Goal: Task Accomplishment & Management: Manage account settings

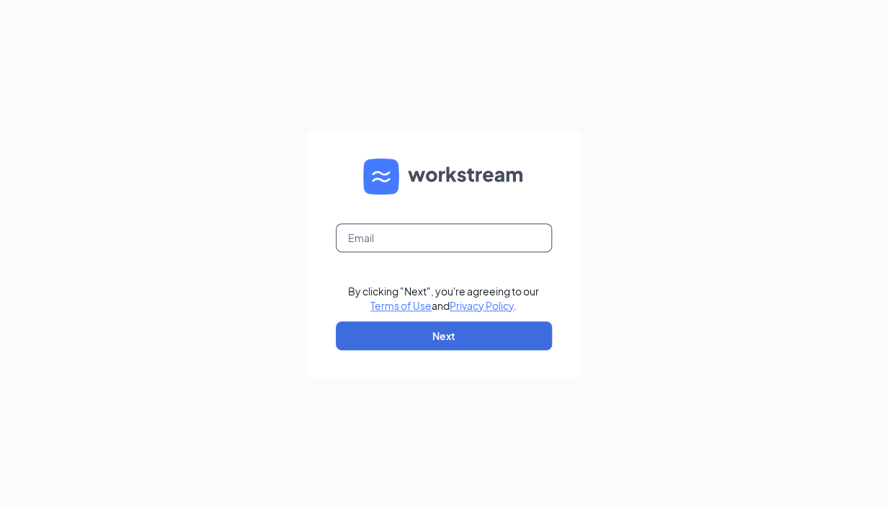
click at [405, 243] on input "text" at bounding box center [444, 237] width 216 height 29
type input "ops@bldg5.com"
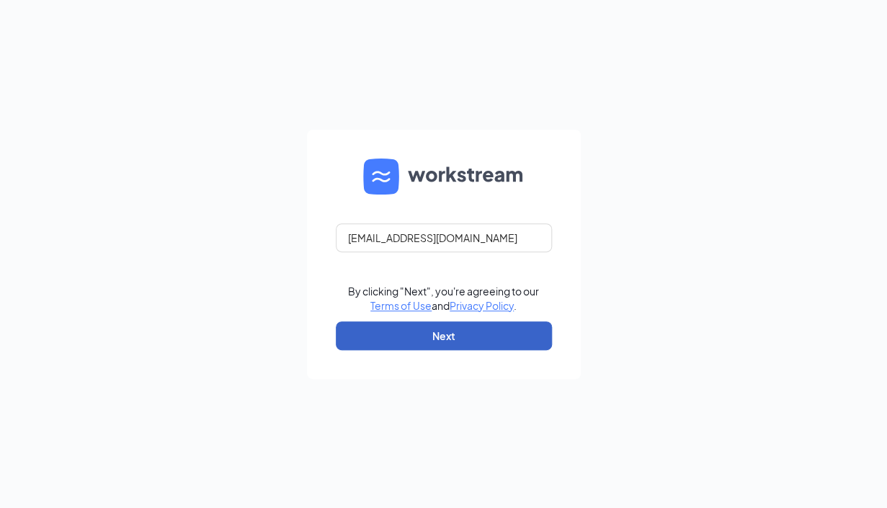
click at [441, 329] on button "Next" at bounding box center [444, 335] width 216 height 29
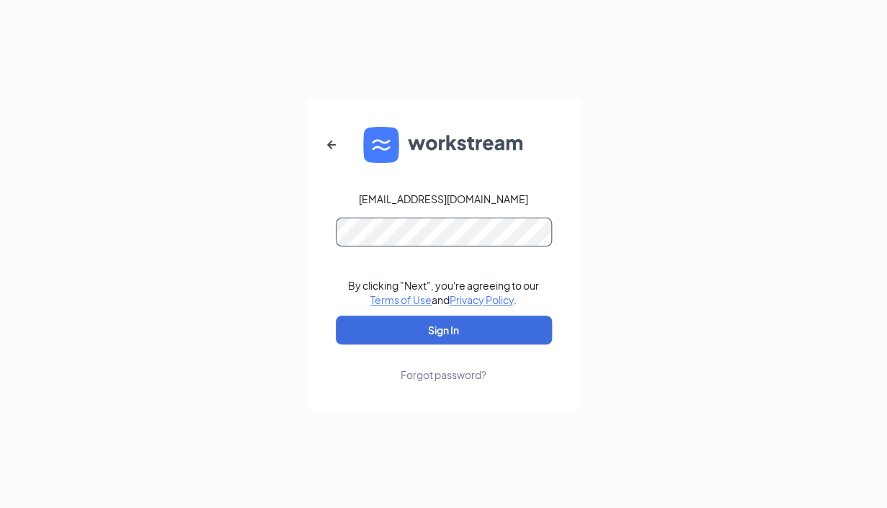
click at [336, 315] on button "Sign In" at bounding box center [444, 329] width 216 height 29
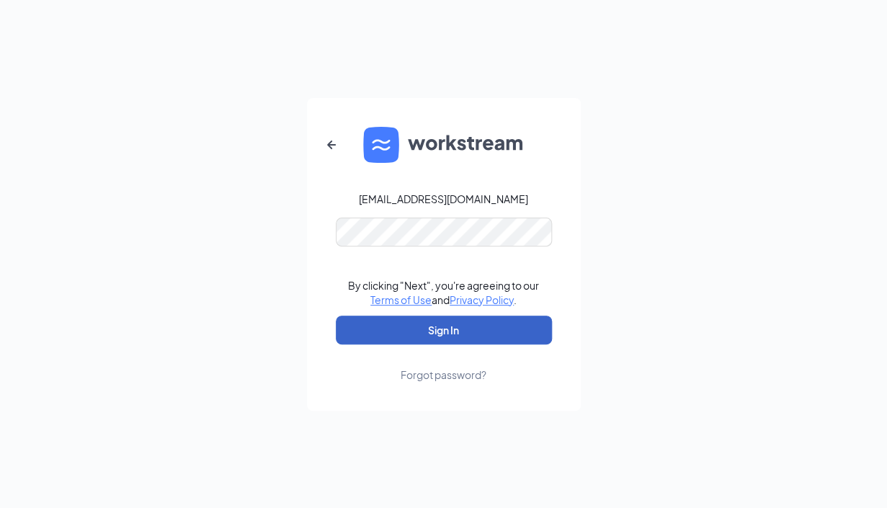
click at [444, 327] on button "Sign In" at bounding box center [444, 329] width 216 height 29
click at [450, 331] on button "Sign In" at bounding box center [444, 329] width 216 height 29
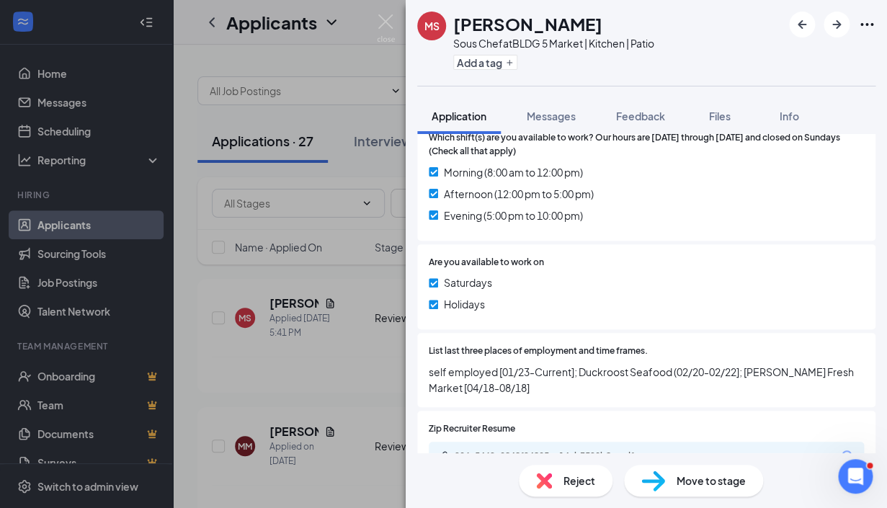
scroll to position [558, 0]
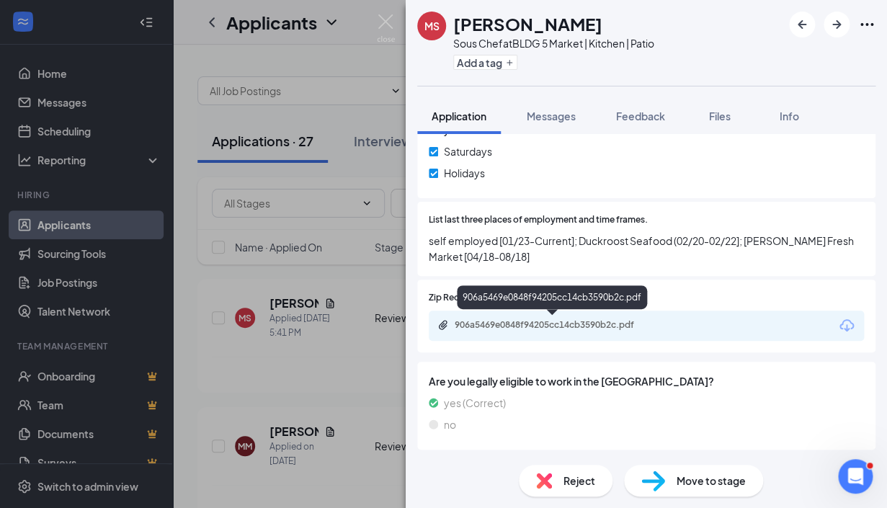
click at [496, 328] on div "906a5469e0848f94205cc14cb3590b2c.pdf" at bounding box center [555, 325] width 202 height 12
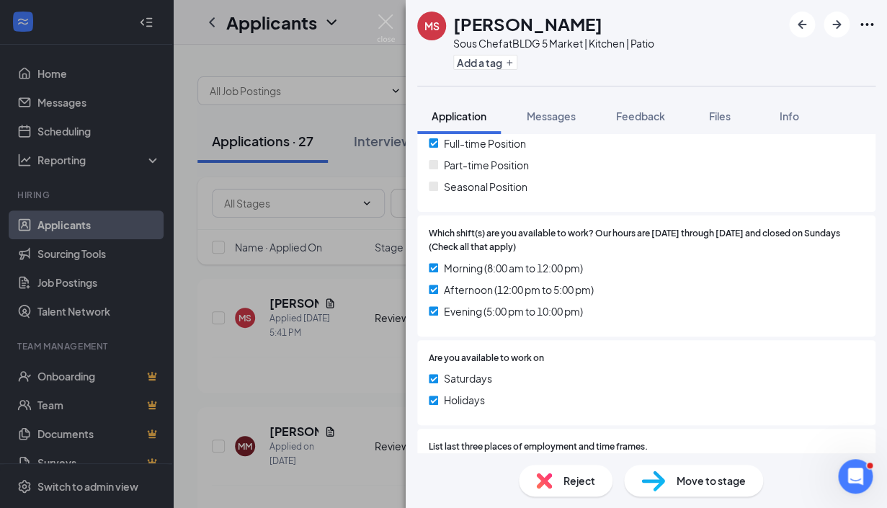
scroll to position [310, 0]
